Goal: Task Accomplishment & Management: Manage account settings

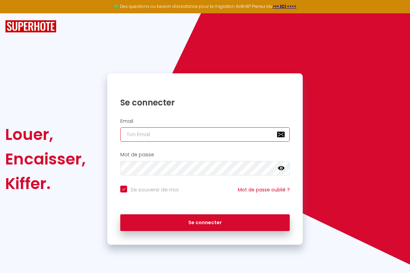
type input "[PERSON_NAME][EMAIL_ADDRESS][PERSON_NAME][DOMAIN_NAME]"
checkbox input "true"
type input "[PERSON_NAME][EMAIL_ADDRESS][PERSON_NAME][DOMAIN_NAME]"
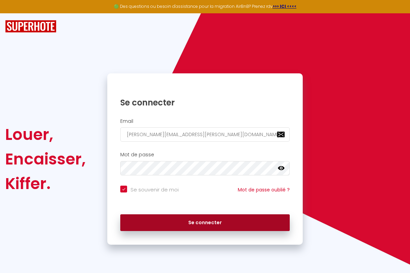
click at [205, 223] on button "Se connecter" at bounding box center [204, 222] width 169 height 17
checkbox input "true"
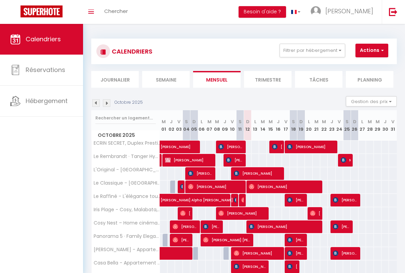
click at [166, 79] on li "Semaine" at bounding box center [165, 79] width 47 height 17
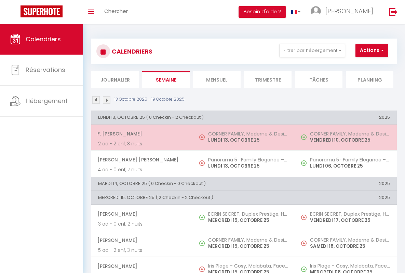
click at [141, 134] on span "F. [PERSON_NAME]" at bounding box center [141, 133] width 89 height 13
select select "OK"
select select "0"
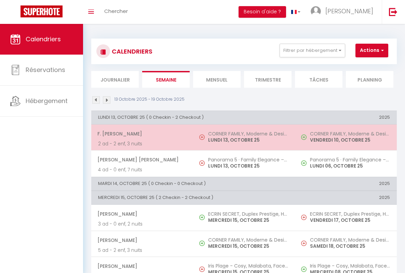
select select "1"
select select
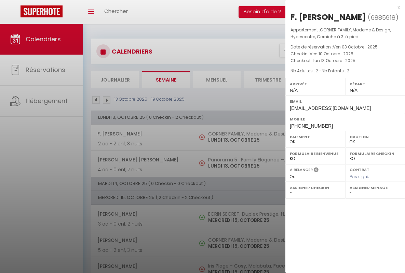
click at [342, 7] on div "x" at bounding box center [342, 7] width 114 height 8
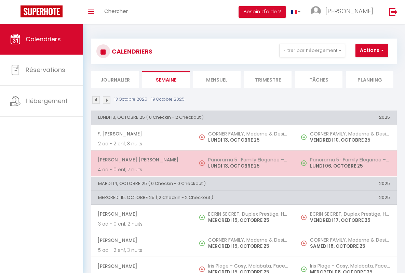
click at [141, 160] on span "[PERSON_NAME] [PERSON_NAME]" at bounding box center [141, 159] width 89 height 13
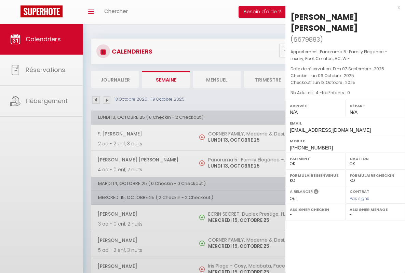
click at [342, 7] on div "x" at bounding box center [342, 7] width 114 height 8
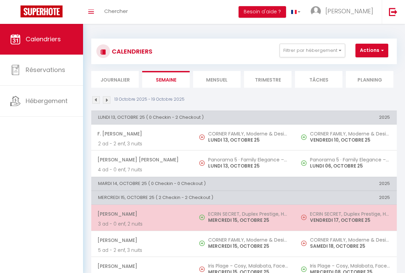
click at [141, 214] on span "[PERSON_NAME]" at bounding box center [141, 214] width 89 height 13
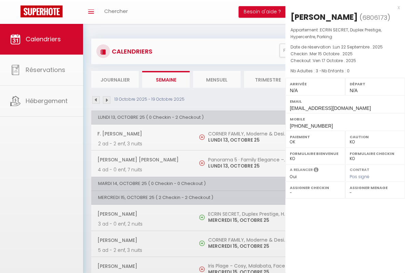
click at [342, 7] on div "x" at bounding box center [342, 7] width 114 height 8
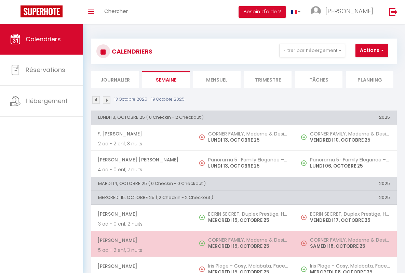
click at [141, 240] on span "[PERSON_NAME]" at bounding box center [141, 240] width 89 height 13
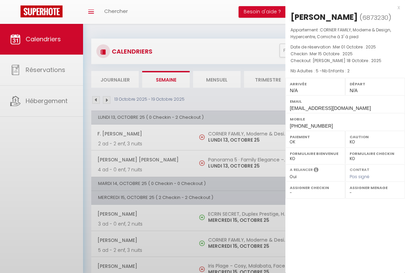
click at [342, 7] on div "x" at bounding box center [342, 7] width 114 height 8
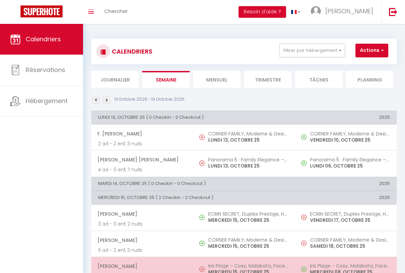
click at [141, 266] on span "[PERSON_NAME]" at bounding box center [141, 266] width 89 height 13
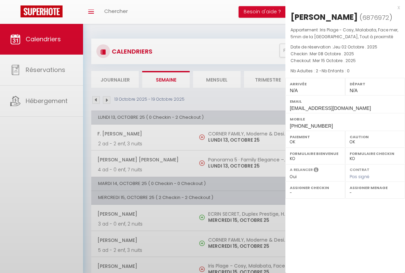
click at [342, 7] on div "x" at bounding box center [342, 7] width 114 height 8
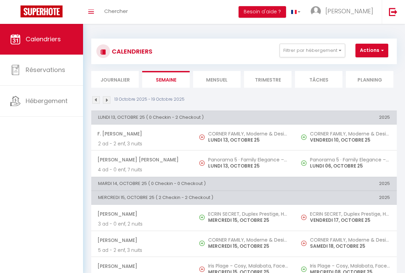
scroll to position [156, 0]
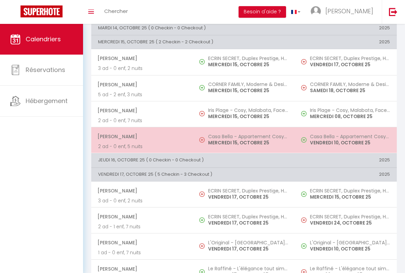
click at [141, 136] on span "[PERSON_NAME]" at bounding box center [141, 136] width 89 height 13
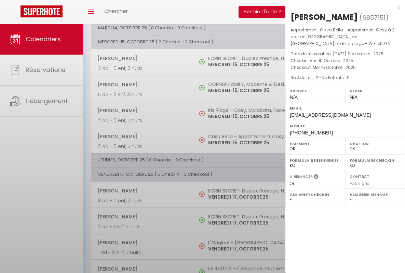
click at [342, 7] on div "x" at bounding box center [342, 7] width 114 height 8
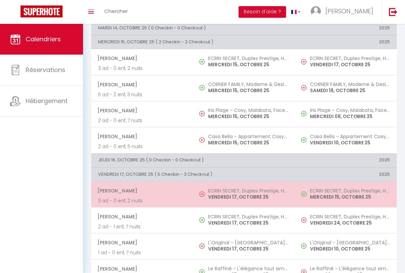
click at [141, 191] on span "[PERSON_NAME]" at bounding box center [141, 190] width 89 height 13
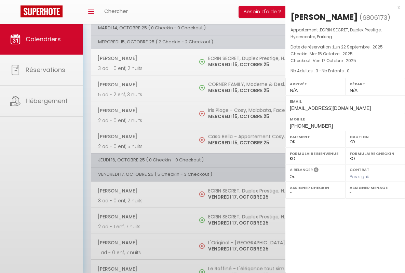
click at [342, 7] on div "x" at bounding box center [342, 7] width 114 height 8
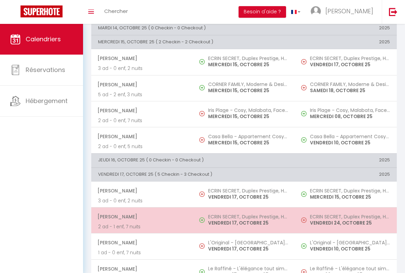
click at [141, 217] on span "[PERSON_NAME]" at bounding box center [141, 216] width 89 height 13
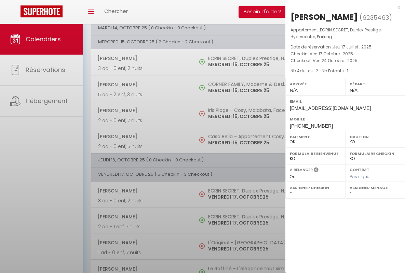
click at [342, 7] on div "x" at bounding box center [342, 7] width 114 height 8
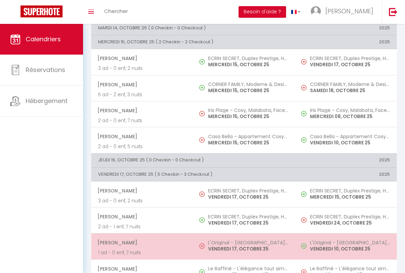
click at [141, 243] on span "[PERSON_NAME]" at bounding box center [141, 242] width 89 height 13
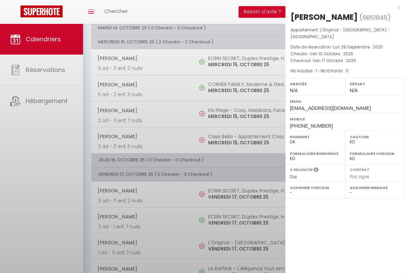
click at [342, 7] on div "x" at bounding box center [342, 7] width 114 height 8
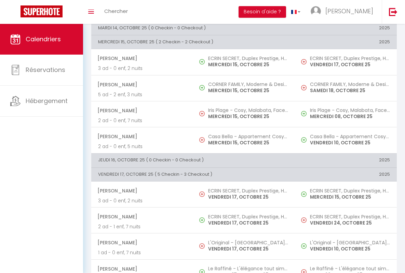
scroll to position [158, 0]
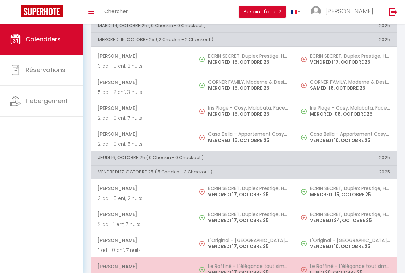
click at [141, 266] on span "[PERSON_NAME]" at bounding box center [141, 266] width 89 height 13
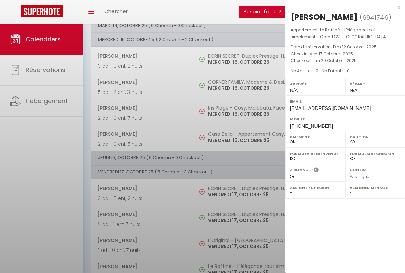
click at [342, 7] on div "x" at bounding box center [342, 7] width 114 height 8
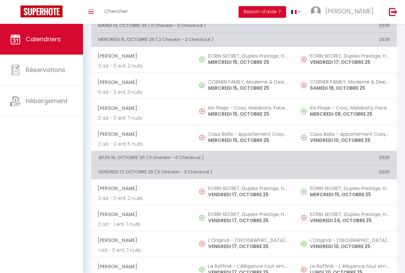
scroll to position [314, 0]
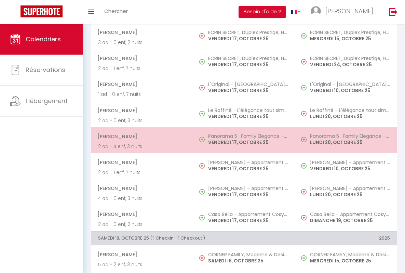
click at [141, 136] on span "[PERSON_NAME]" at bounding box center [141, 136] width 89 height 13
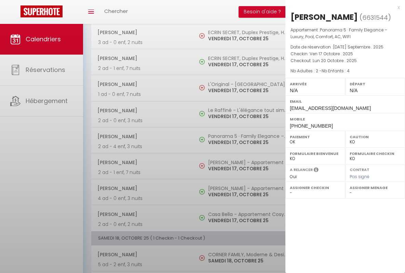
click at [342, 7] on div "x" at bounding box center [342, 7] width 114 height 8
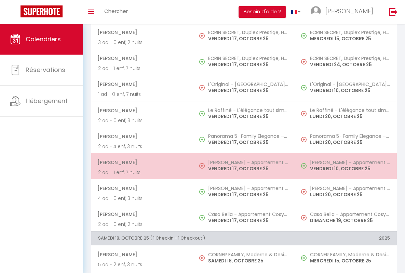
click at [141, 162] on span "[PERSON_NAME]" at bounding box center [141, 162] width 89 height 13
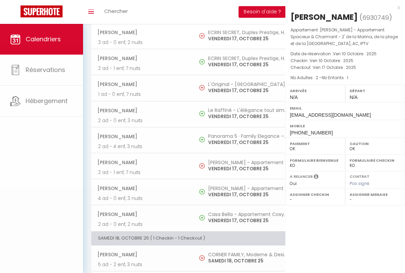
click at [342, 7] on div "x" at bounding box center [342, 7] width 114 height 8
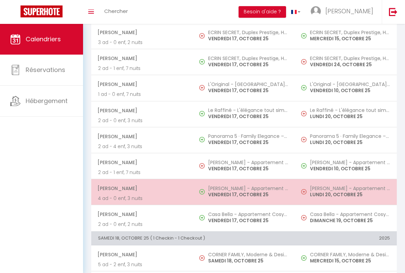
click at [141, 188] on span "[PERSON_NAME]" at bounding box center [141, 188] width 89 height 13
select select "KO"
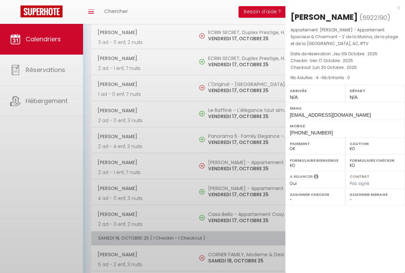
click at [342, 7] on div "x" at bounding box center [342, 7] width 114 height 8
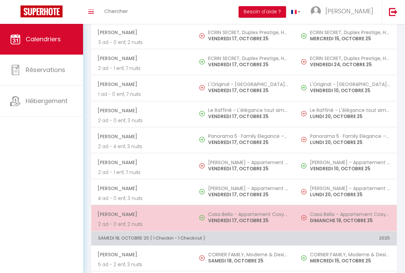
click at [141, 214] on span "[PERSON_NAME]" at bounding box center [141, 214] width 89 height 13
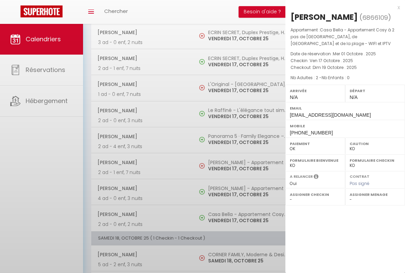
click at [342, 7] on div "x" at bounding box center [342, 7] width 114 height 8
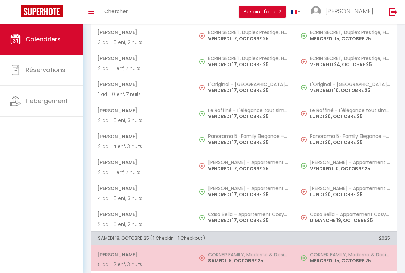
click at [141, 255] on span "[PERSON_NAME]" at bounding box center [141, 254] width 89 height 13
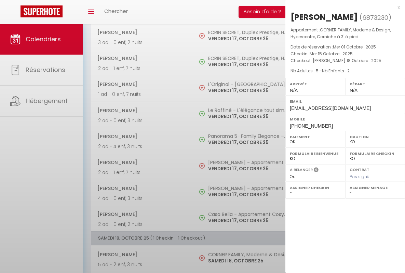
click at [342, 7] on div "x" at bounding box center [342, 7] width 114 height 8
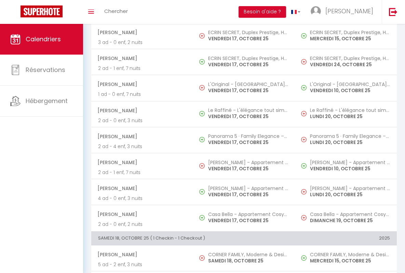
scroll to position [392, 0]
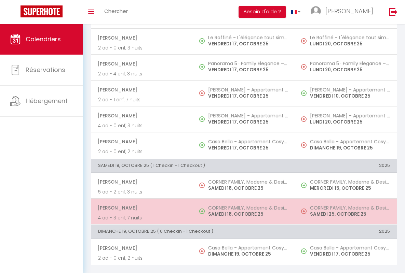
click at [141, 203] on span "[PERSON_NAME]" at bounding box center [141, 207] width 89 height 13
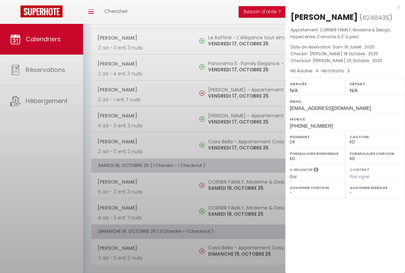
click at [342, 7] on div "x" at bounding box center [342, 7] width 114 height 8
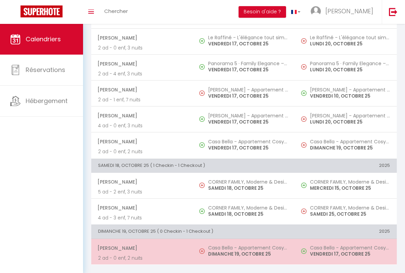
click at [141, 243] on span "[PERSON_NAME]" at bounding box center [141, 248] width 89 height 13
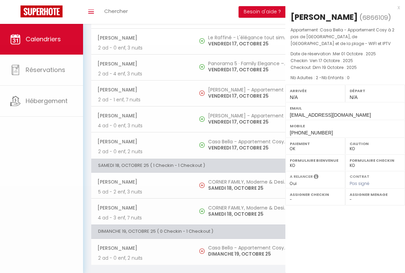
click at [342, 7] on div "x" at bounding box center [342, 7] width 114 height 8
